Goal: Task Accomplishment & Management: Complete application form

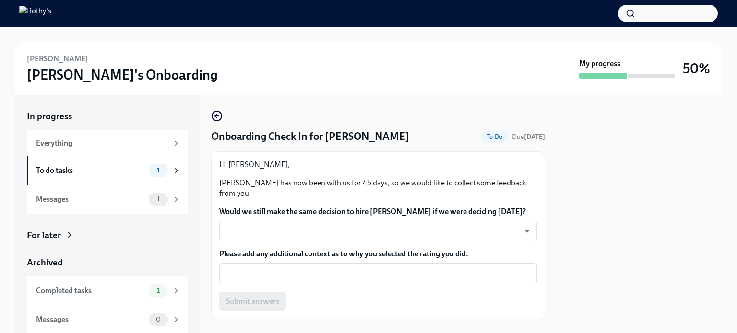
scroll to position [16, 0]
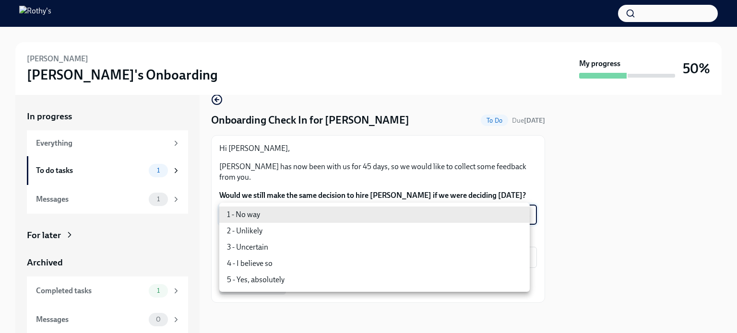
click at [517, 214] on body "[PERSON_NAME]'s Onboarding My progress 50% In progress Everything To do tasks 1…" at bounding box center [368, 166] width 737 height 333
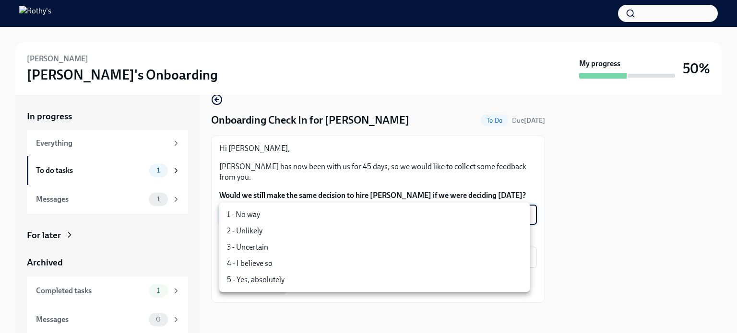
click at [255, 280] on li "5 - Yes, absolutely" at bounding box center [374, 280] width 310 height 16
type input "ecD3jUuAv"
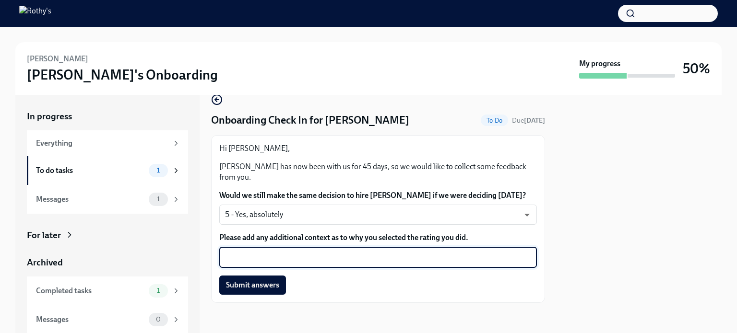
click at [255, 255] on textarea "Please add any additional context as to why you selected the rating you did." at bounding box center [378, 258] width 306 height 12
type textarea "B"
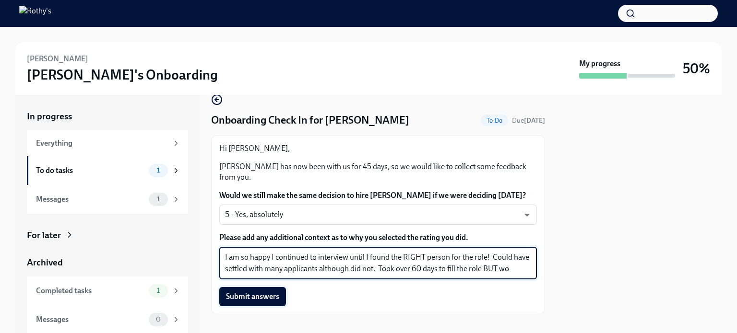
scroll to position [17, 0]
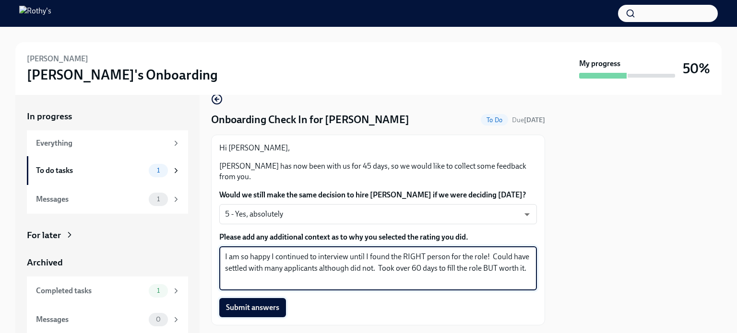
type textarea "I am so happy I continued to interview until I found the RIGHT person for the r…"
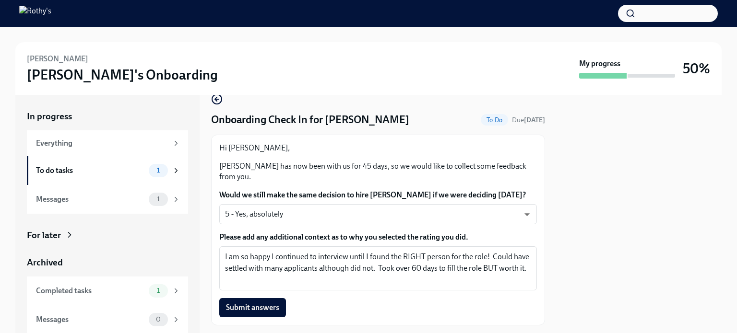
drag, startPoint x: 255, startPoint y: 303, endPoint x: 242, endPoint y: 304, distance: 13.5
click at [242, 304] on span "Submit answers" at bounding box center [252, 308] width 53 height 10
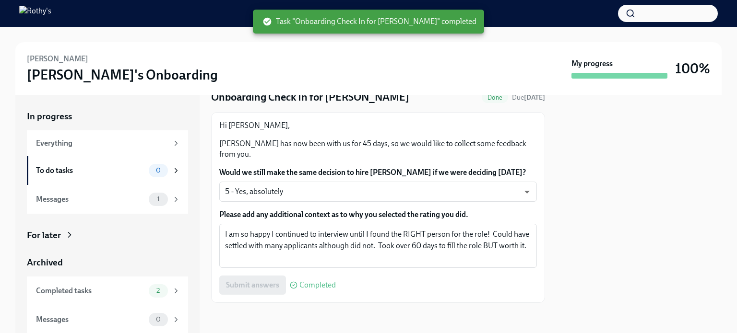
scroll to position [0, 0]
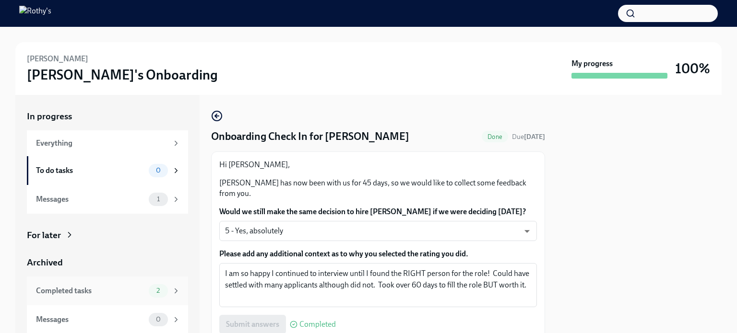
click at [60, 290] on div "Completed tasks" at bounding box center [90, 291] width 109 height 11
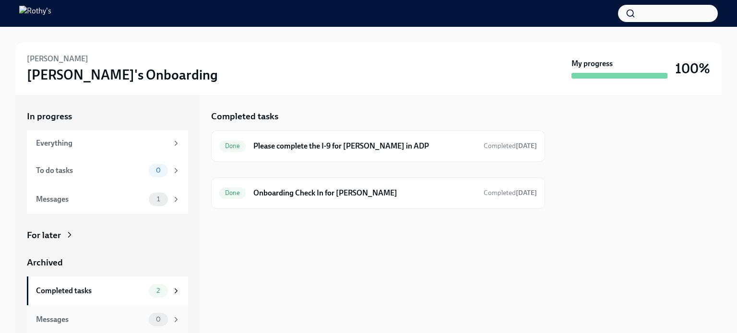
scroll to position [0, 0]
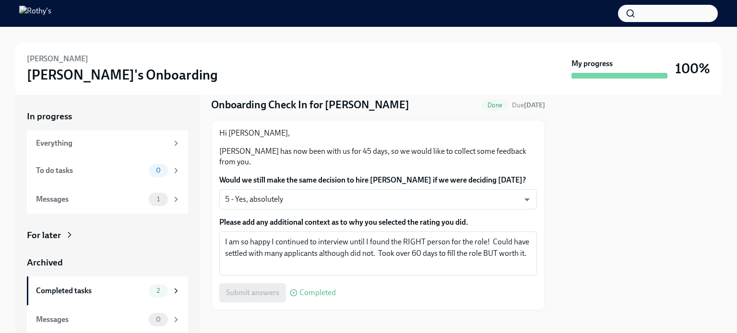
scroll to position [0, 0]
click at [47, 321] on div "Messages" at bounding box center [90, 319] width 109 height 11
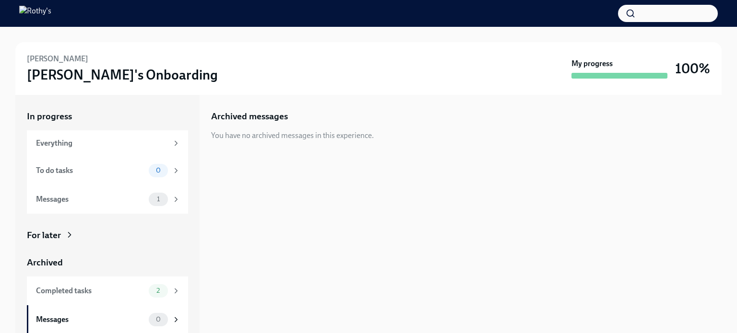
click at [50, 235] on div "For later" at bounding box center [44, 235] width 34 height 12
